Goal: Check status: Check status

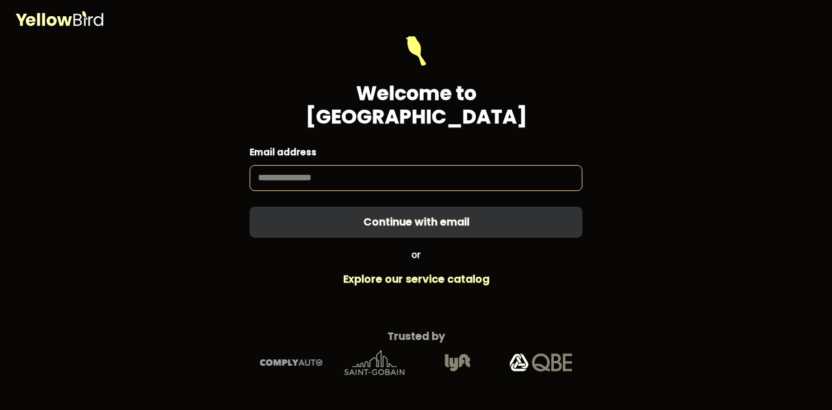
click at [671, 300] on div "Welcome to YellowBird Email address Continue with email or Explore our service …" at bounding box center [416, 205] width 832 height 410
click at [412, 168] on input at bounding box center [416, 178] width 333 height 26
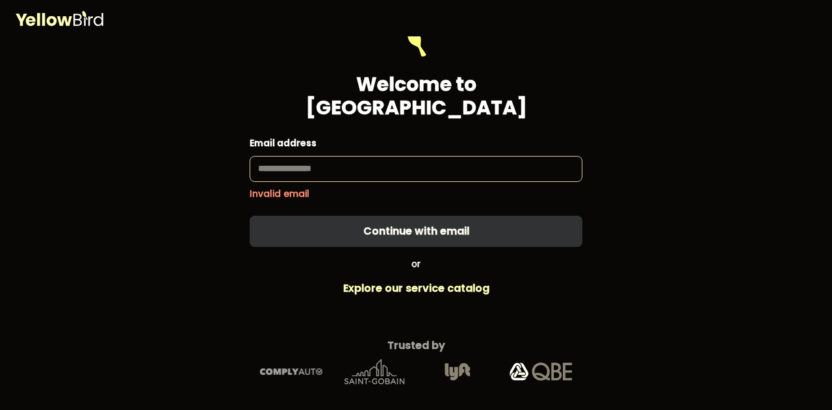
type input "**********"
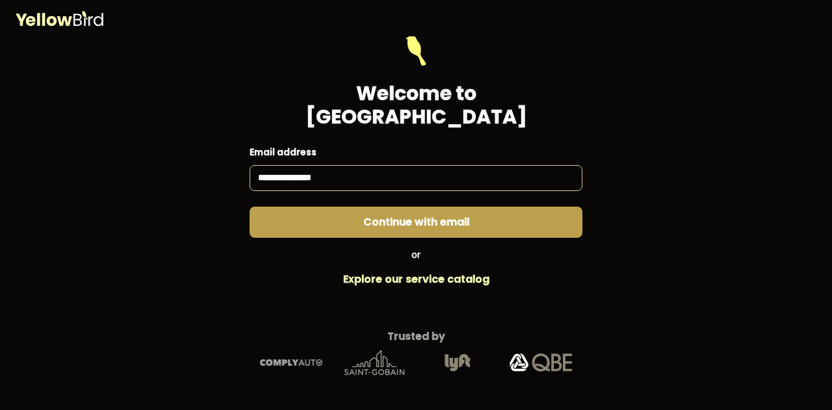
click at [475, 211] on form "**********" at bounding box center [416, 136] width 333 height 203
click at [424, 209] on button "Continue with email" at bounding box center [416, 222] width 333 height 31
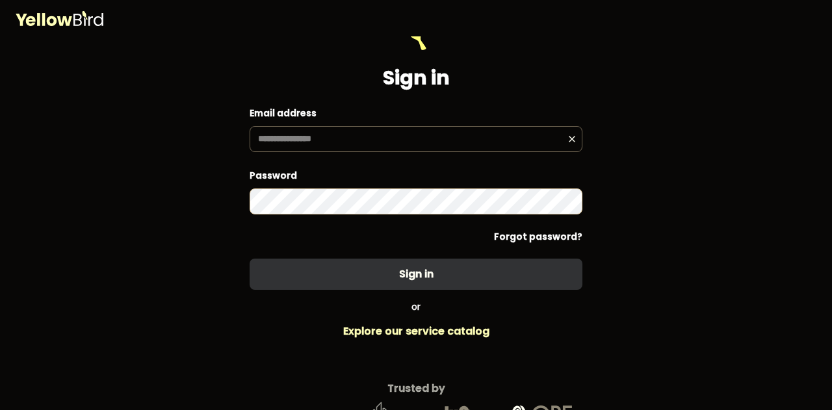
click at [411, 218] on div "Password Forgot password?" at bounding box center [416, 205] width 333 height 75
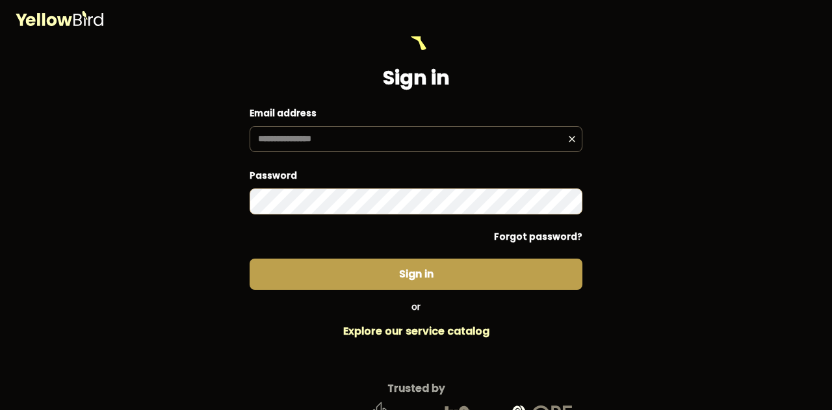
click at [415, 276] on button "Sign in" at bounding box center [416, 274] width 333 height 31
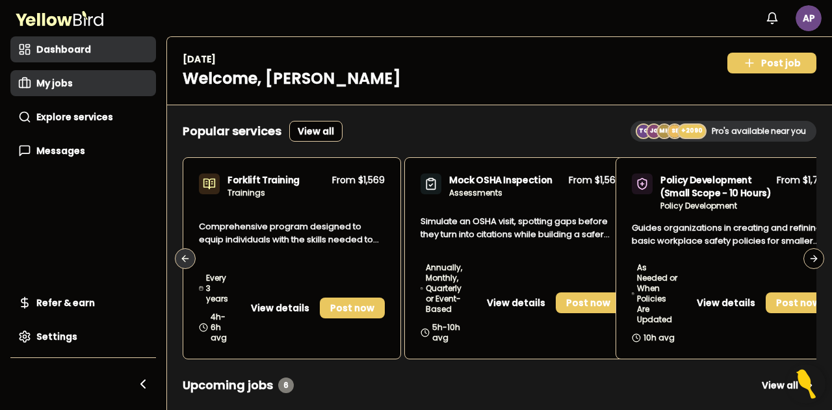
click at [70, 95] on link "My jobs" at bounding box center [83, 83] width 146 height 26
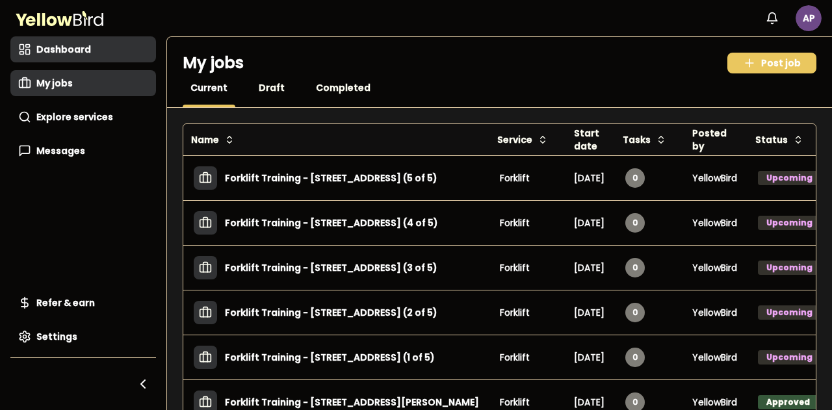
click at [69, 41] on link "Dashboard" at bounding box center [83, 49] width 146 height 26
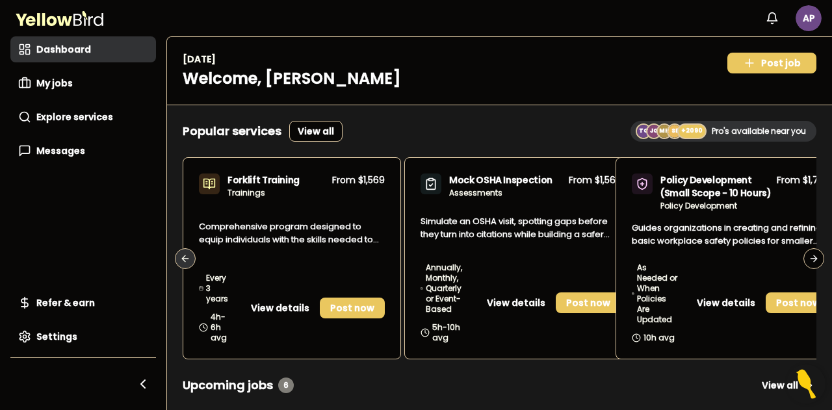
scroll to position [65, 0]
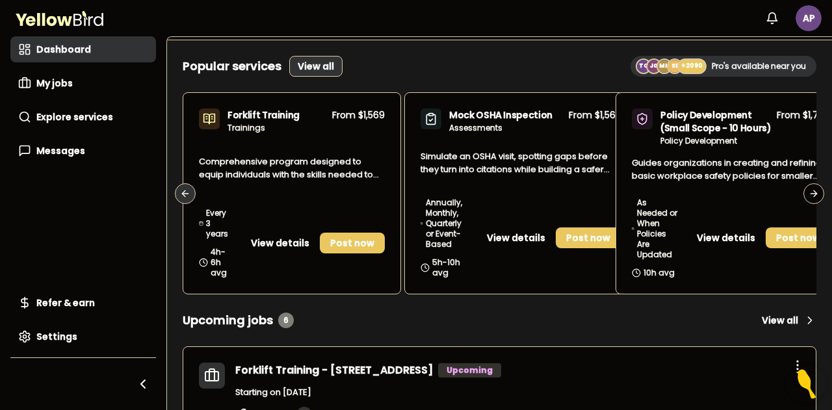
click at [317, 66] on link "View all" at bounding box center [315, 66] width 53 height 21
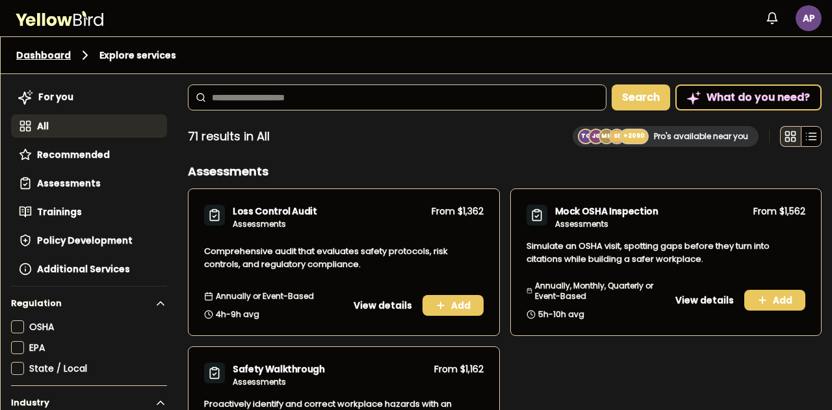
click at [57, 57] on link "Dashboard" at bounding box center [43, 55] width 55 height 13
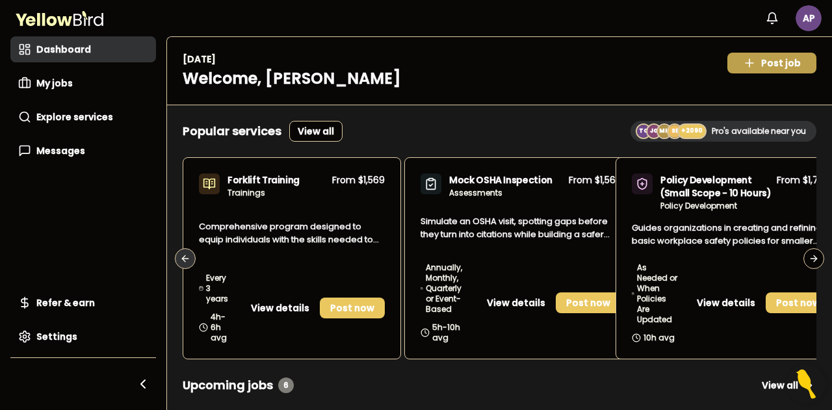
click at [746, 63] on icon at bounding box center [750, 63] width 8 height 0
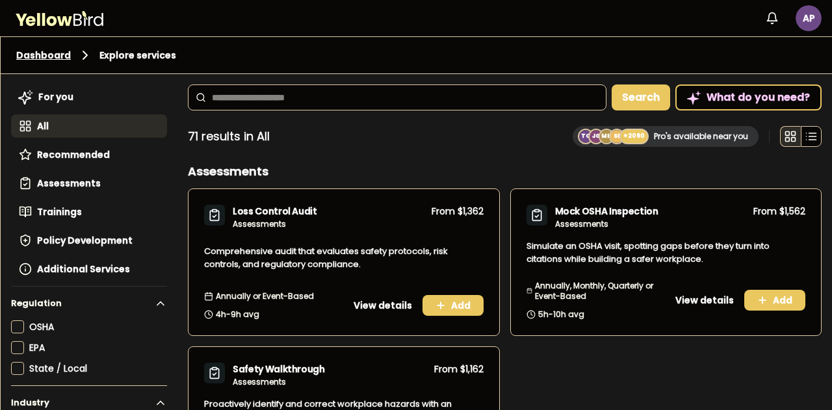
click at [59, 57] on link "Dashboard" at bounding box center [43, 55] width 55 height 13
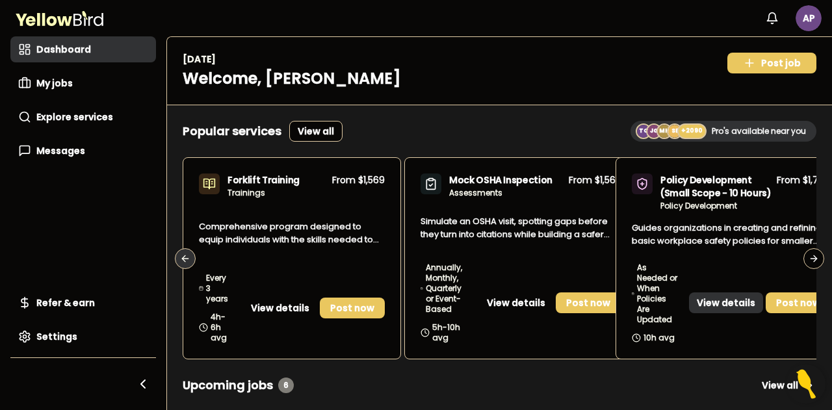
scroll to position [65, 0]
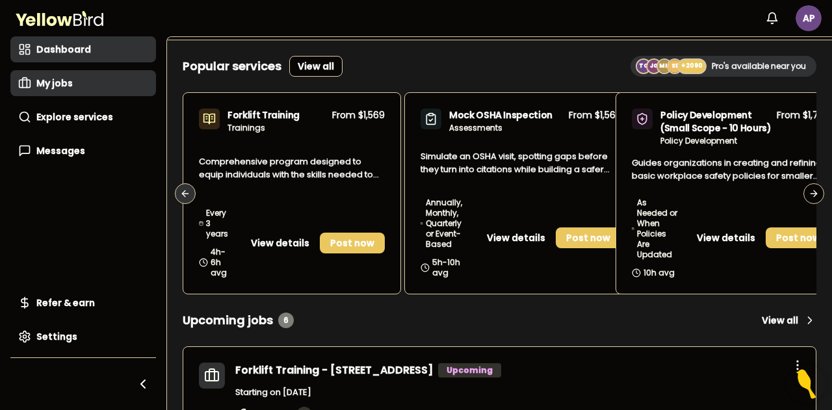
click at [74, 89] on link "My jobs" at bounding box center [83, 83] width 146 height 26
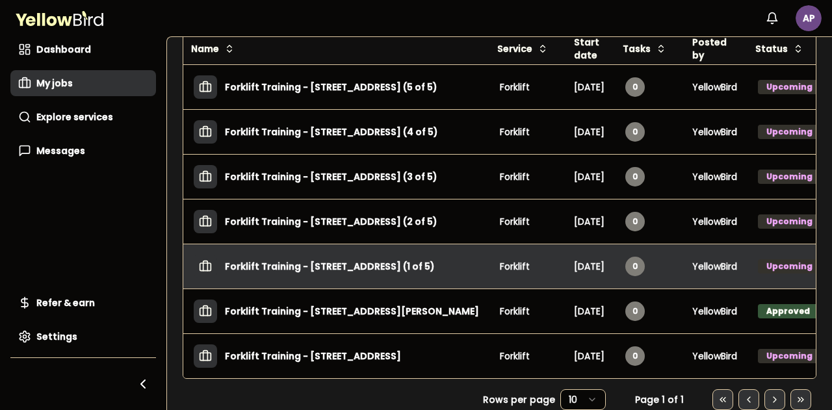
scroll to position [98, 0]
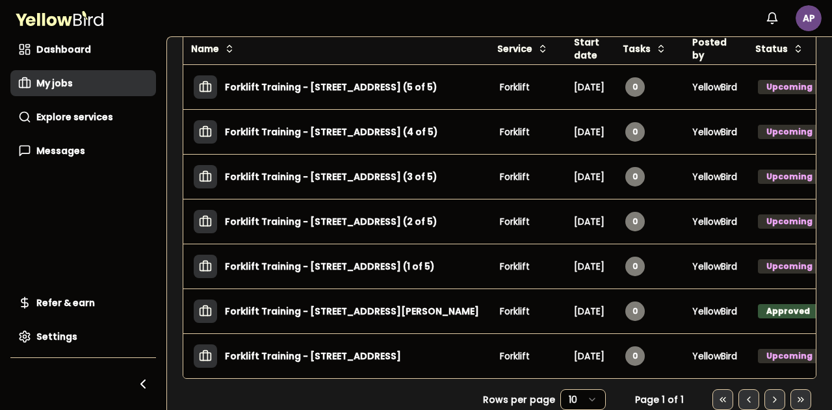
click at [583, 399] on html "Notifications AP Dashboard My jobs Explore services Messages Refer & earn Setti…" at bounding box center [416, 205] width 832 height 410
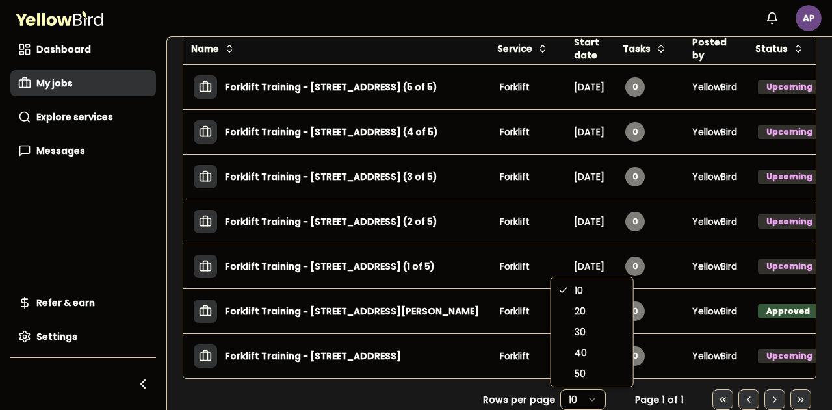
click at [503, 349] on html "Notifications AP Dashboard My jobs Explore services Messages Refer & earn Setti…" at bounding box center [416, 205] width 832 height 410
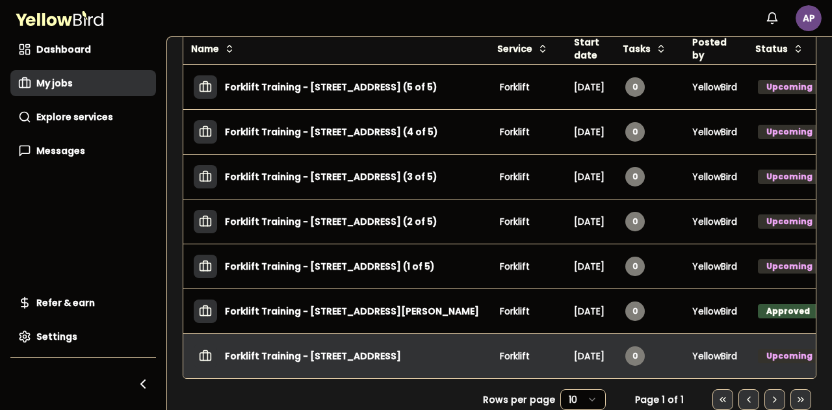
click at [401, 347] on h3 "Forklift Training - [STREET_ADDRESS]" at bounding box center [313, 356] width 176 height 23
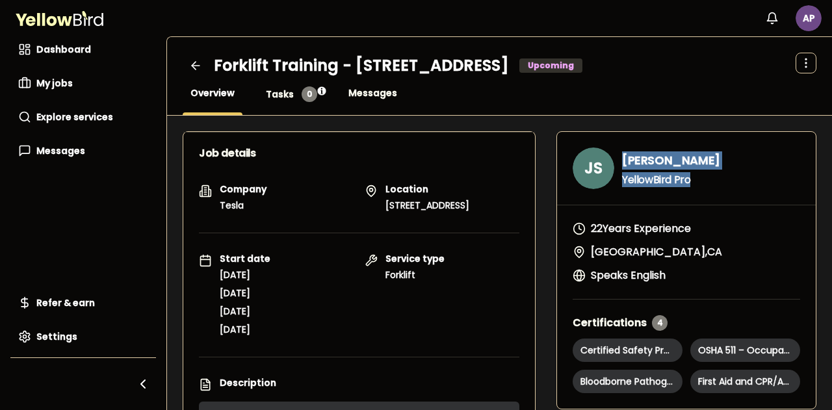
drag, startPoint x: 678, startPoint y: 179, endPoint x: 606, endPoint y: 153, distance: 76.3
click at [606, 153] on h3 "JS [PERSON_NAME] YellowBird Pro" at bounding box center [687, 169] width 228 height 42
click at [696, 183] on p "YellowBird Pro" at bounding box center [671, 180] width 98 height 10
click at [382, 88] on span "Messages" at bounding box center [373, 92] width 49 height 13
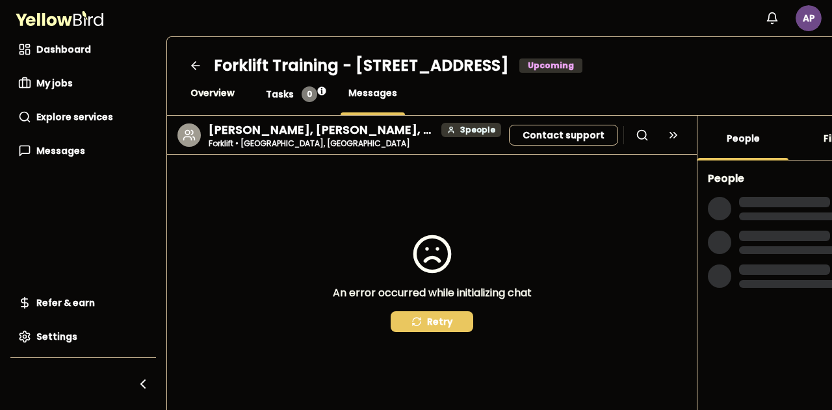
click at [284, 92] on span "Tasks" at bounding box center [280, 94] width 28 height 13
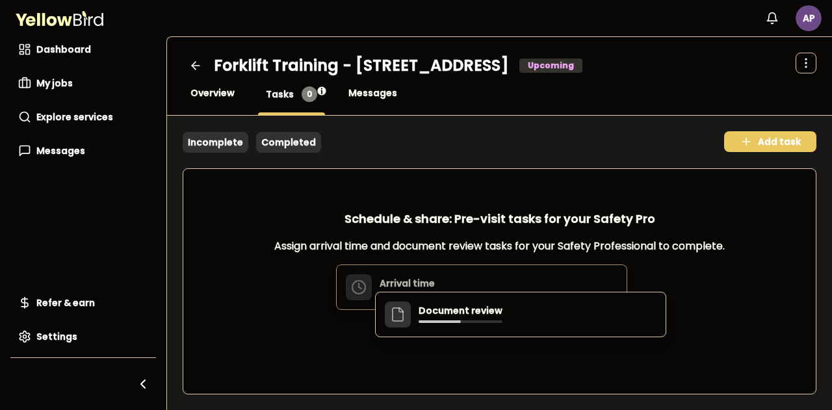
click at [295, 139] on link "Completed" at bounding box center [288, 142] width 65 height 21
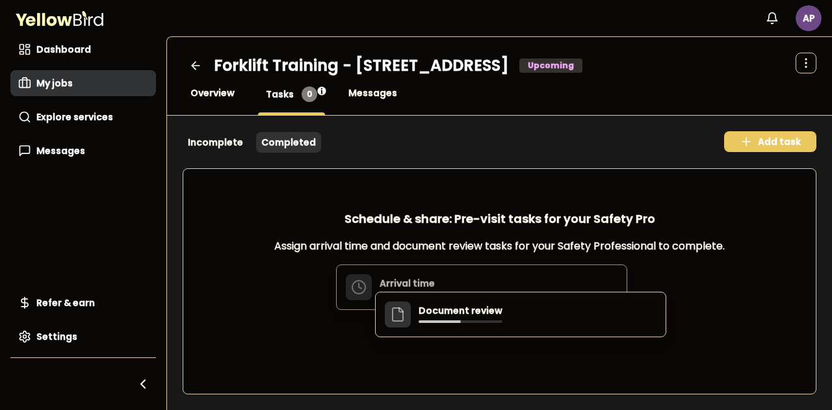
click at [57, 86] on span "My jobs" at bounding box center [54, 83] width 36 height 13
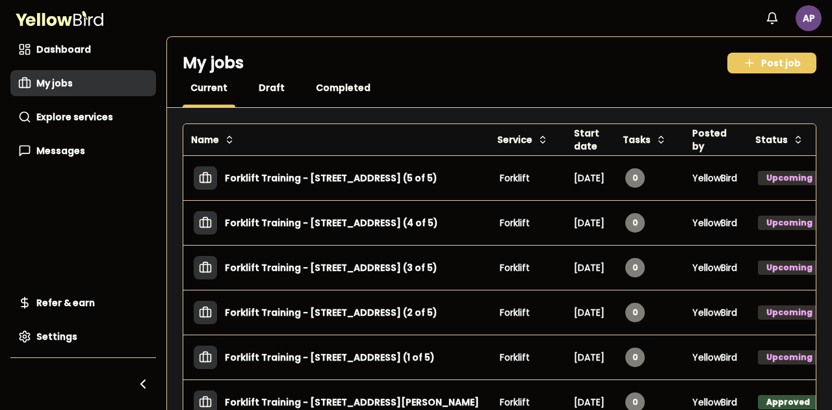
click at [274, 84] on span "Draft" at bounding box center [272, 87] width 26 height 13
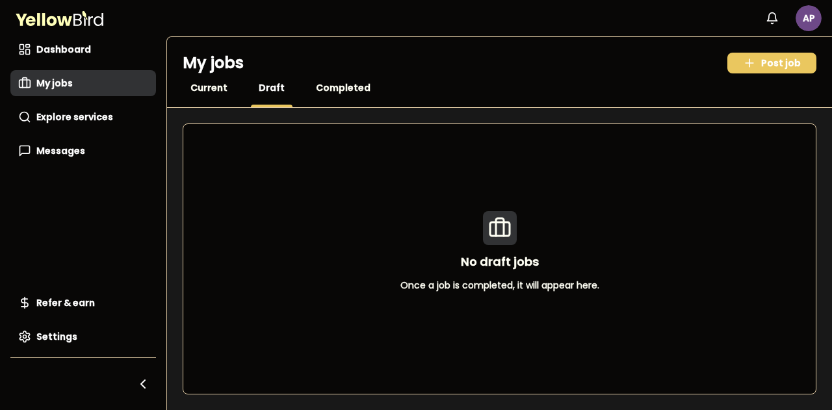
drag, startPoint x: 436, startPoint y: 213, endPoint x: 427, endPoint y: 219, distance: 10.3
drag, startPoint x: 427, startPoint y: 219, endPoint x: 397, endPoint y: 80, distance: 142.5
click at [397, 80] on div "My jobs Post job Current Draft Completed" at bounding box center [499, 72] width 665 height 71
click at [344, 90] on span "Completed" at bounding box center [343, 87] width 55 height 13
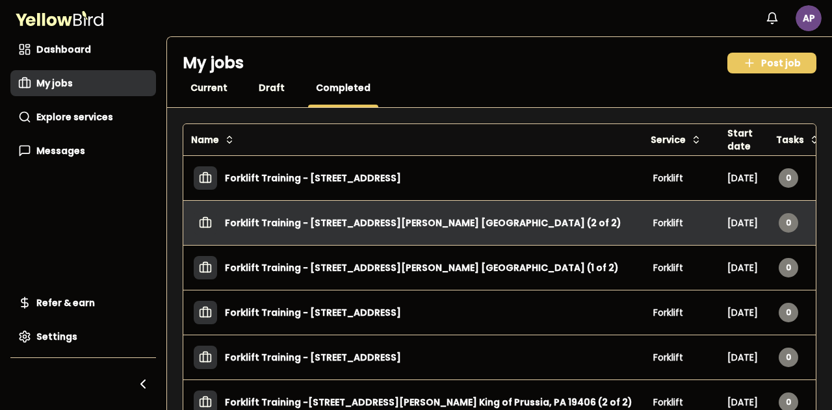
click at [378, 224] on h3 "Forklift Training - [STREET_ADDRESS][PERSON_NAME] [GEOGRAPHIC_DATA] (2 of 2)" at bounding box center [423, 222] width 397 height 23
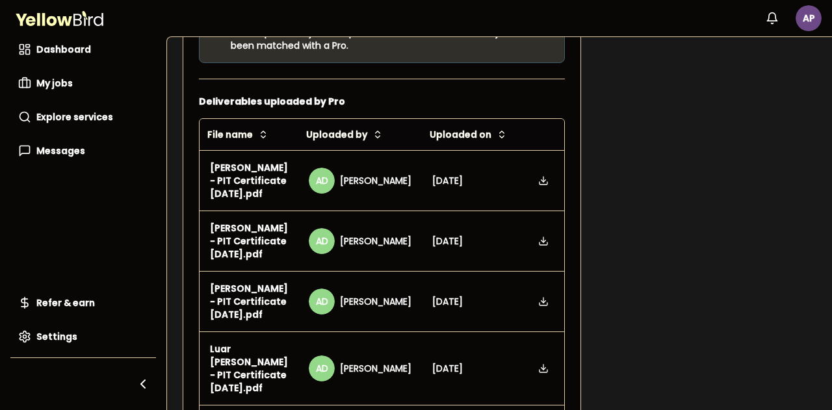
scroll to position [975, 0]
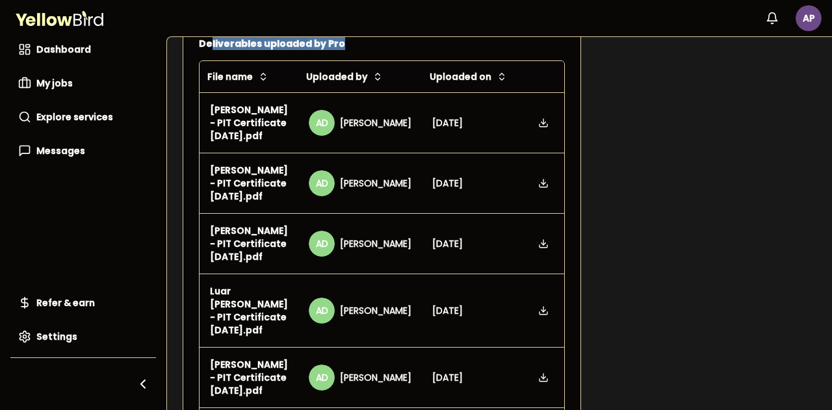
drag, startPoint x: 209, startPoint y: 50, endPoint x: 338, endPoint y: 52, distance: 128.1
click at [335, 50] on h3 "Deliverables uploaded by Pro" at bounding box center [382, 43] width 366 height 13
click at [338, 50] on h3 "Deliverables uploaded by Pro" at bounding box center [382, 43] width 366 height 13
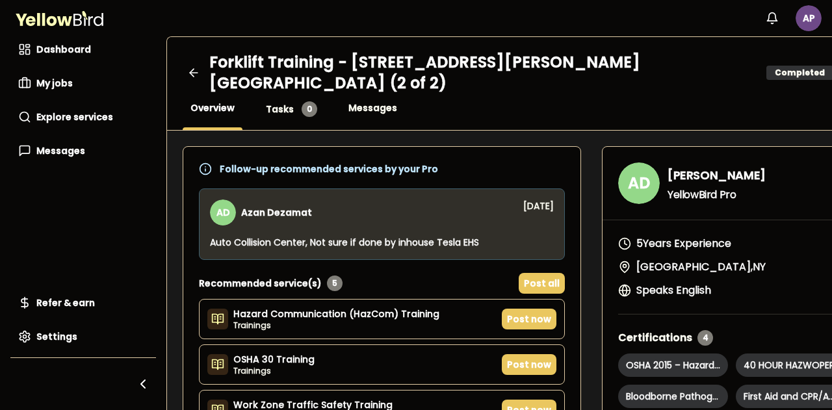
scroll to position [0, 0]
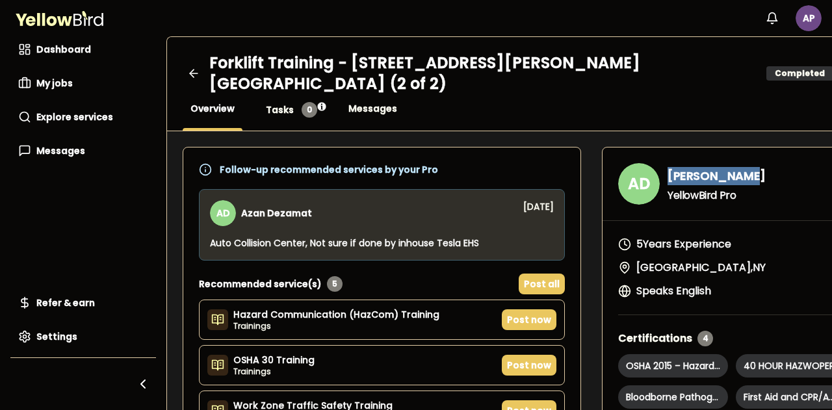
drag, startPoint x: 721, startPoint y: 178, endPoint x: 624, endPoint y: 183, distance: 97.0
click at [624, 183] on h3 "AD [PERSON_NAME] YellowBird Pro" at bounding box center [732, 184] width 228 height 42
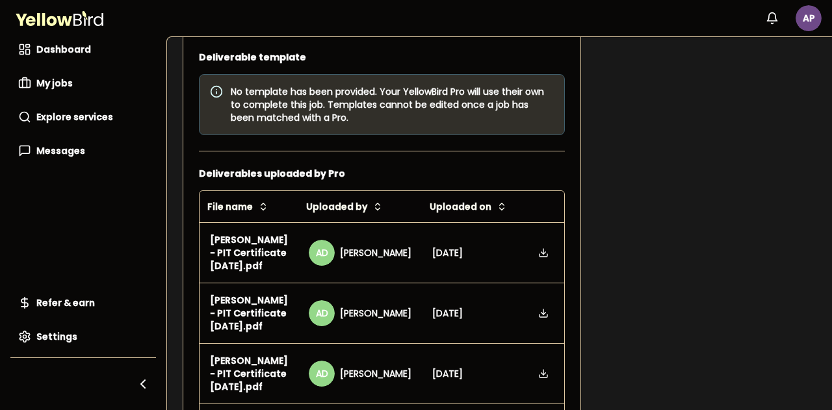
scroll to position [910, 0]
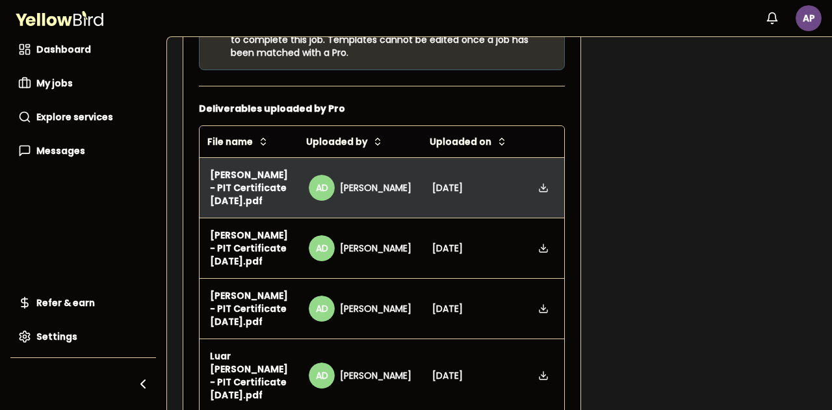
click at [538, 193] on icon at bounding box center [543, 188] width 10 height 10
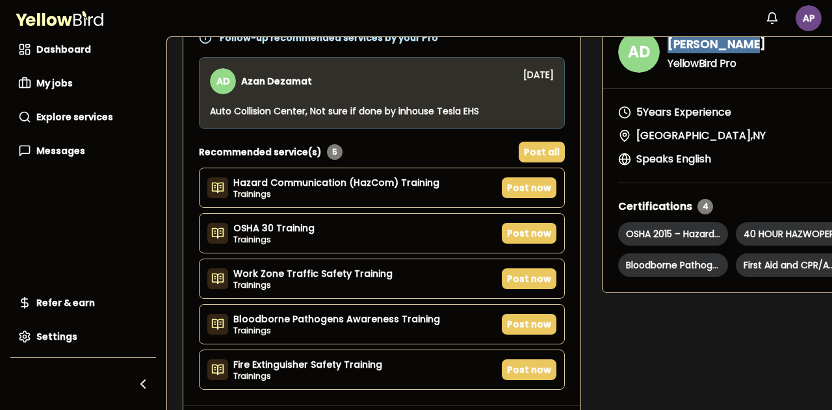
scroll to position [0, 0]
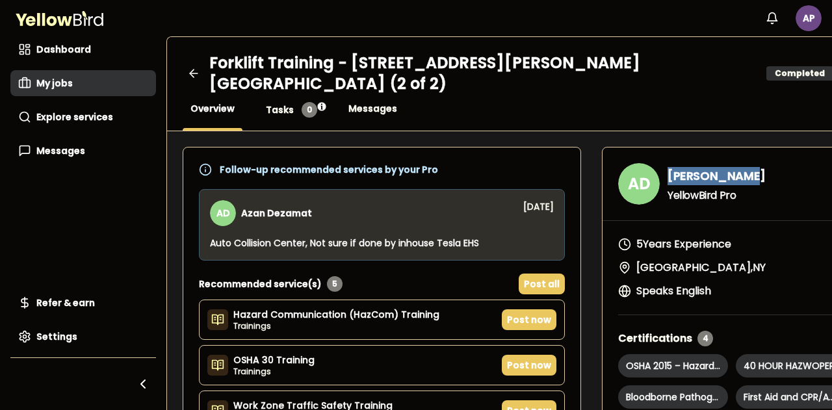
click at [56, 79] on span "My jobs" at bounding box center [54, 83] width 36 height 13
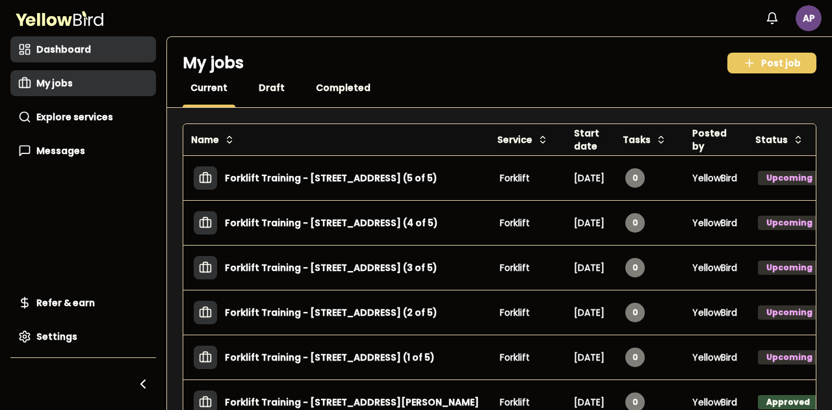
click at [70, 50] on span "Dashboard" at bounding box center [63, 49] width 55 height 13
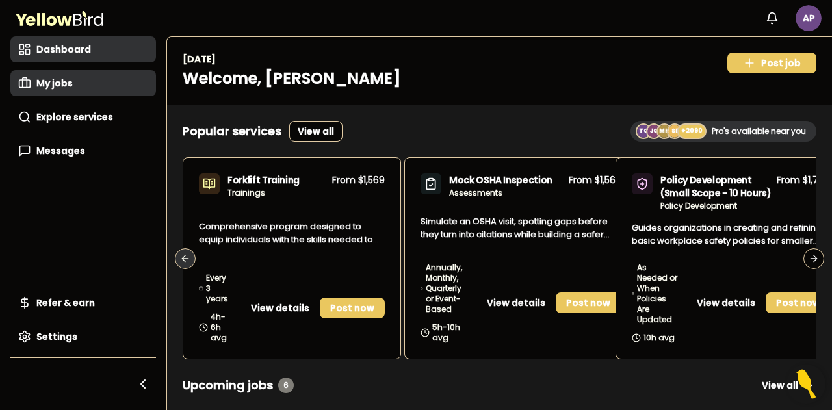
click at [33, 89] on link "My jobs" at bounding box center [83, 83] width 146 height 26
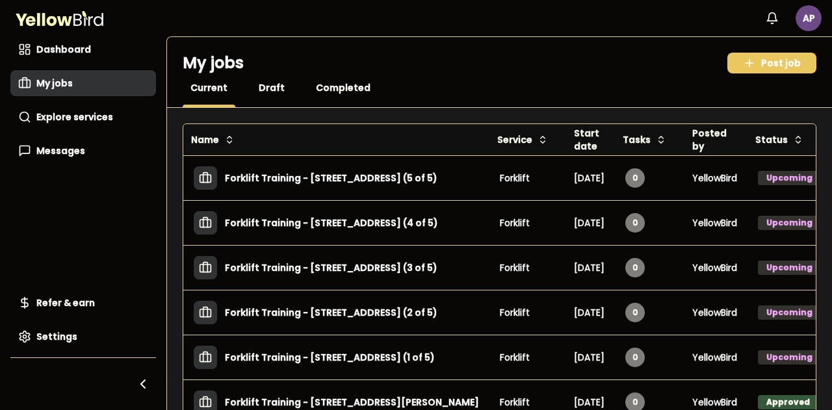
click at [333, 95] on div "Completed" at bounding box center [343, 94] width 70 height 26
click at [329, 82] on span "Completed" at bounding box center [343, 87] width 55 height 13
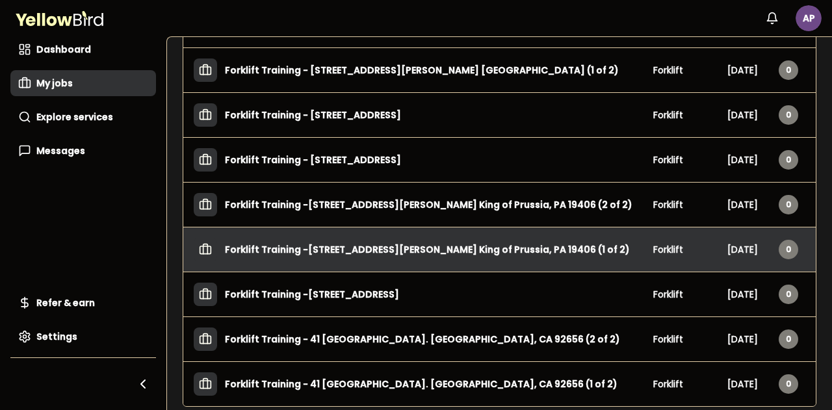
scroll to position [232, 0]
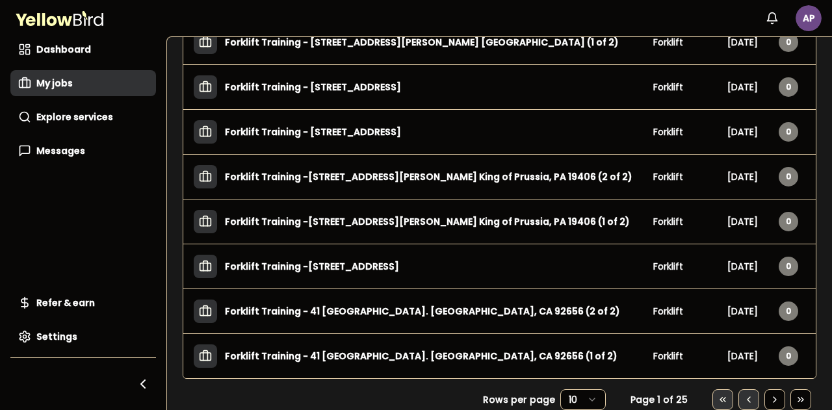
click at [578, 397] on html "Notifications AP Dashboard My jobs Explore services Messages Refer & earn Setti…" at bounding box center [416, 205] width 832 height 410
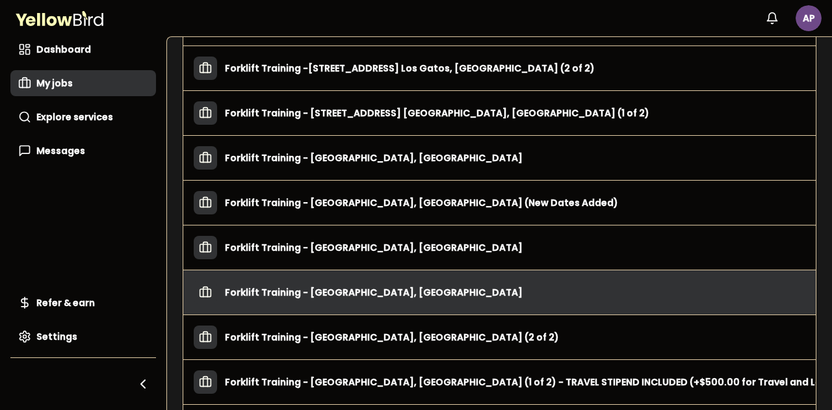
scroll to position [848, 0]
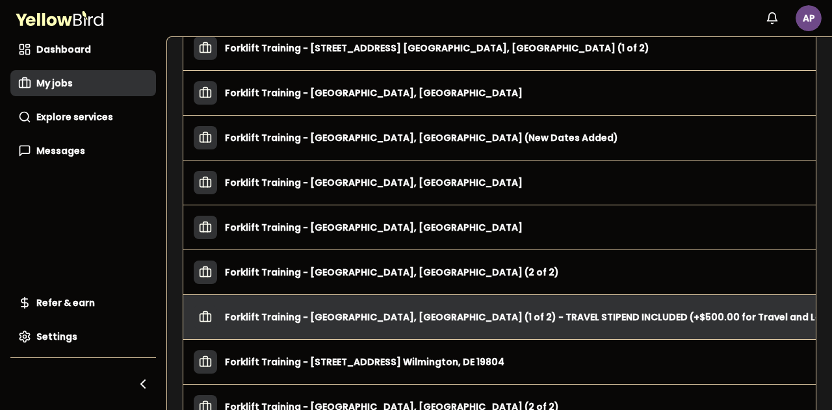
click at [520, 309] on h3 "Forklift Training - [GEOGRAPHIC_DATA], [GEOGRAPHIC_DATA] (1 of 2) - TRAVEL STIP…" at bounding box center [539, 317] width 629 height 23
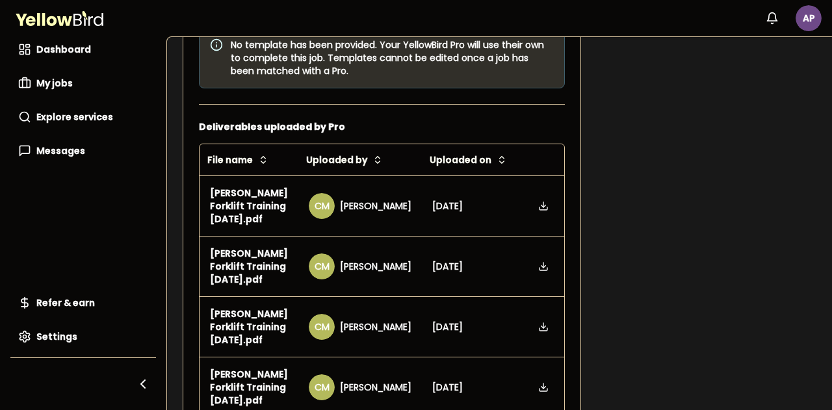
scroll to position [843, 0]
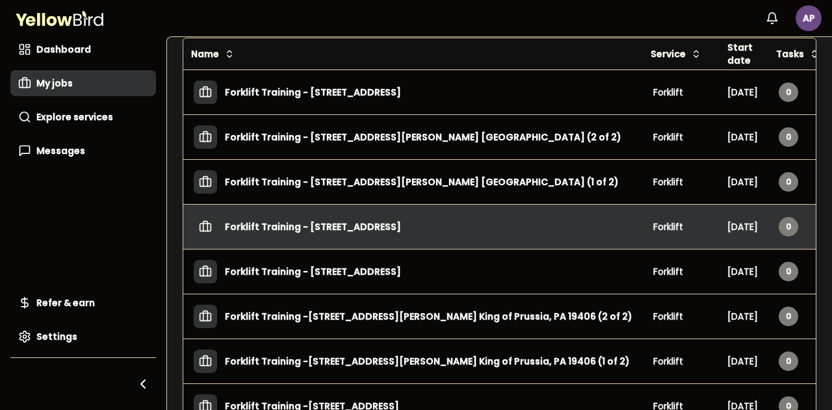
scroll to position [232, 0]
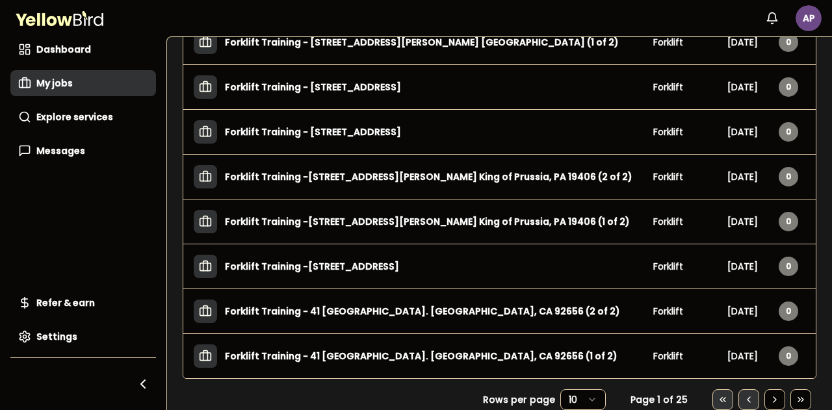
click at [584, 400] on html "Notifications AP Dashboard My jobs Explore services Messages Refer & earn Setti…" at bounding box center [416, 205] width 832 height 410
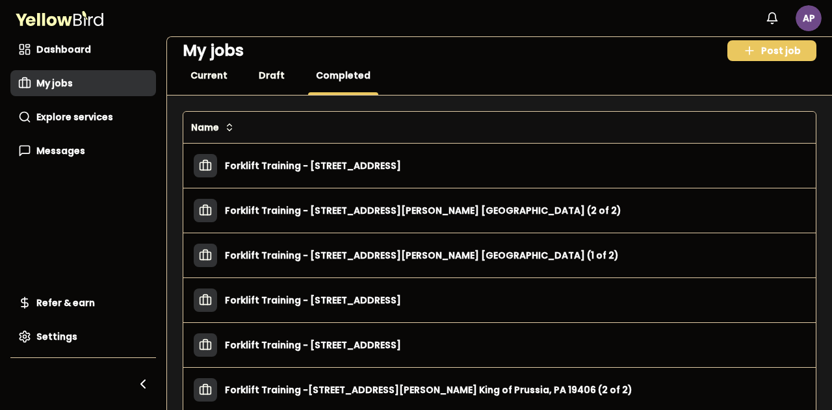
scroll to position [0, 0]
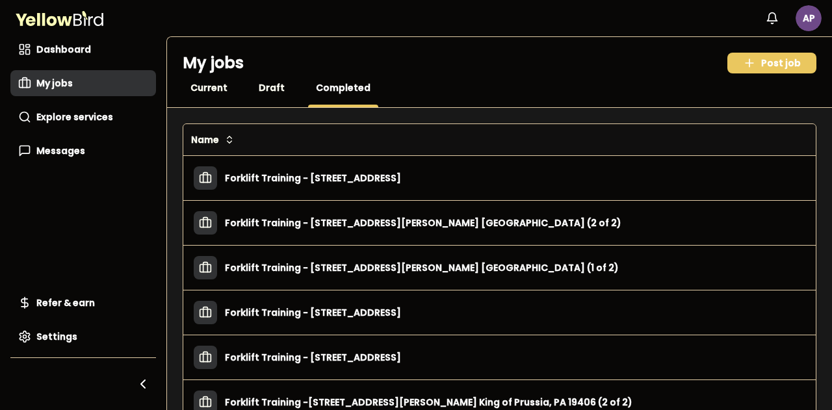
click at [403, 114] on div "Name Service Start date Tasks Posted by Status Forklift Training - [STREET_ADDR…" at bounding box center [499, 294] width 665 height 373
click at [404, 117] on div "Name Service Start date Tasks Posted by Status Forklift Training - [STREET_ADDR…" at bounding box center [499, 294] width 665 height 373
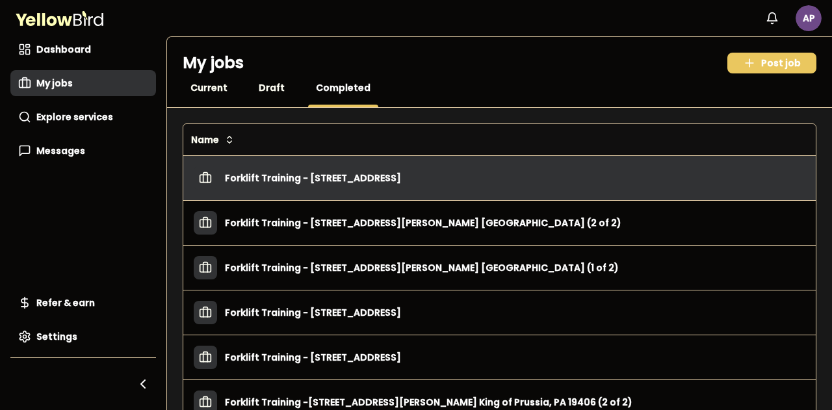
click at [326, 179] on h3 "Forklift Training - [STREET_ADDRESS]" at bounding box center [313, 177] width 176 height 23
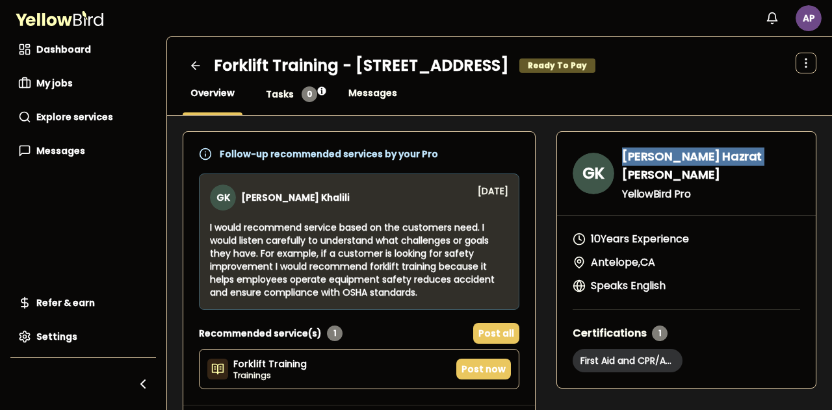
drag, startPoint x: 735, startPoint y: 159, endPoint x: 609, endPoint y: 156, distance: 126.2
click at [609, 156] on h3 "GK Ghulam Hazrat Khalili YellowBird Pro" at bounding box center [687, 174] width 228 height 52
click at [199, 64] on icon at bounding box center [195, 65] width 13 height 13
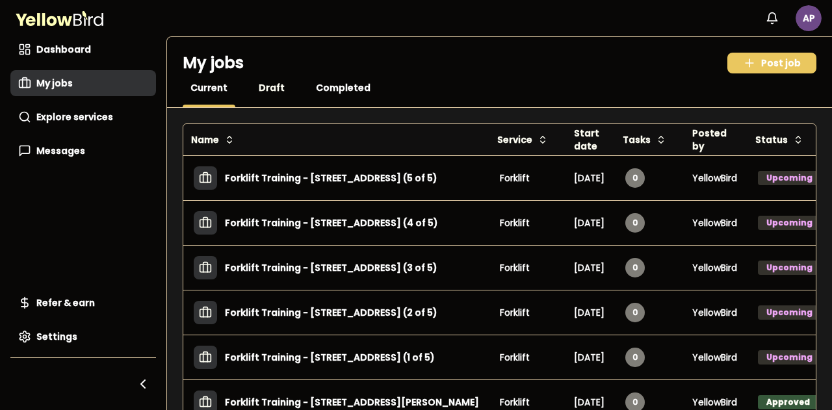
click at [319, 90] on span "Completed" at bounding box center [343, 87] width 55 height 13
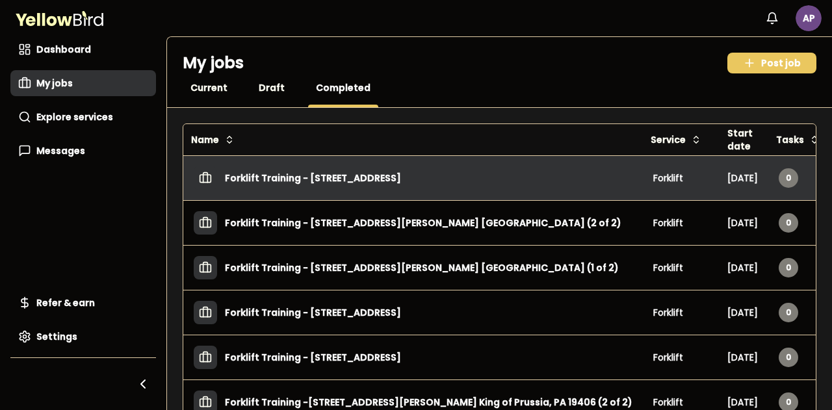
click at [401, 174] on h3 "Forklift Training - [STREET_ADDRESS]" at bounding box center [313, 177] width 176 height 23
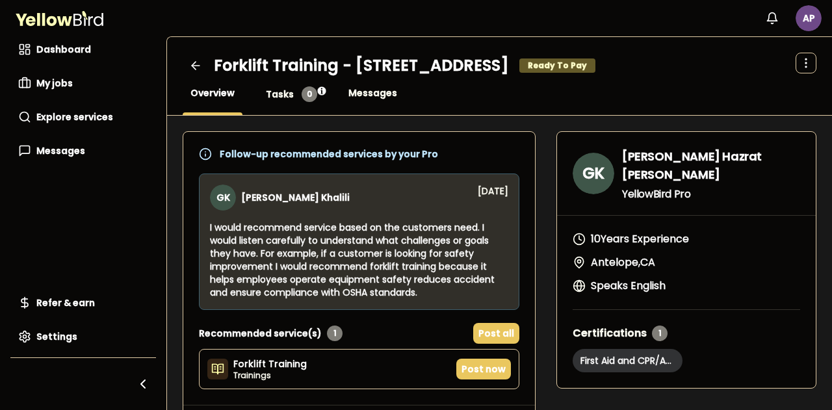
click at [392, 44] on div "Forklift Training - [STREET_ADDRESS] Ready To Pay Open menu Overview Tasks 0 Me…" at bounding box center [499, 76] width 665 height 79
